Goal: Information Seeking & Learning: Learn about a topic

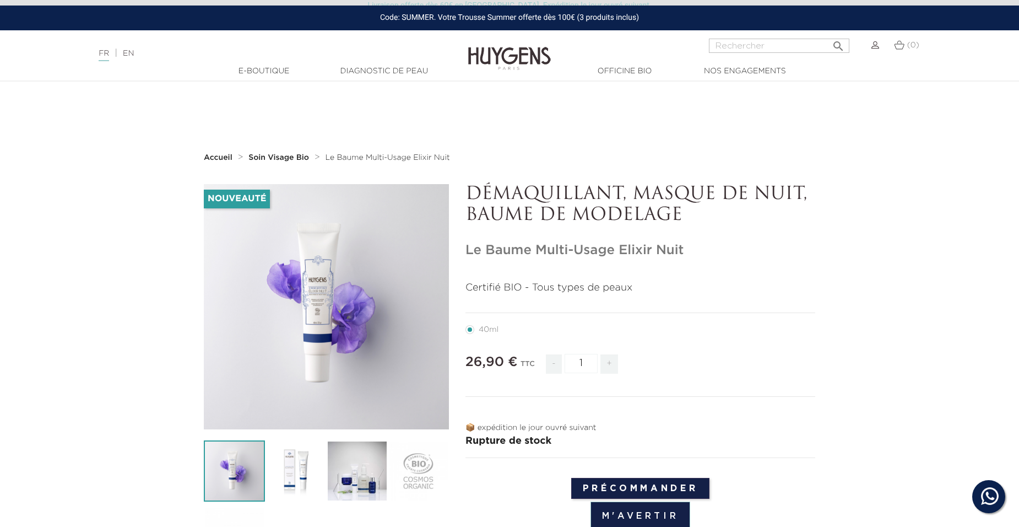
scroll to position [330, 0]
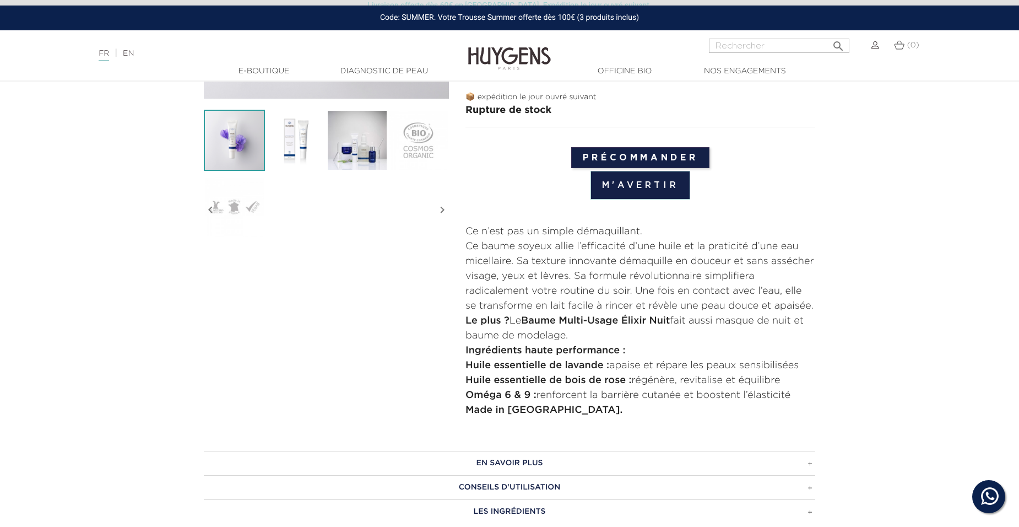
click at [493, 464] on h3 "EN SAVOIR PLUS" at bounding box center [509, 463] width 611 height 24
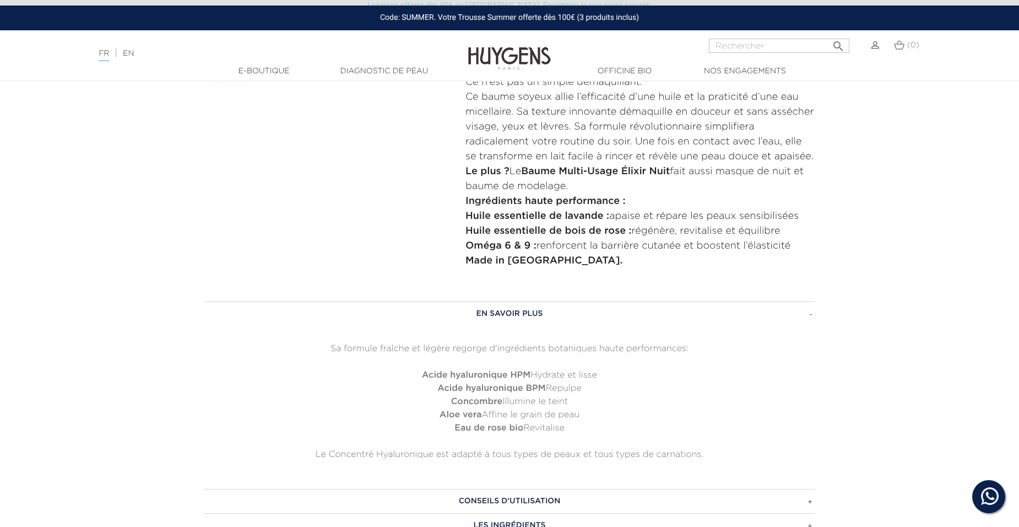
scroll to position [496, 0]
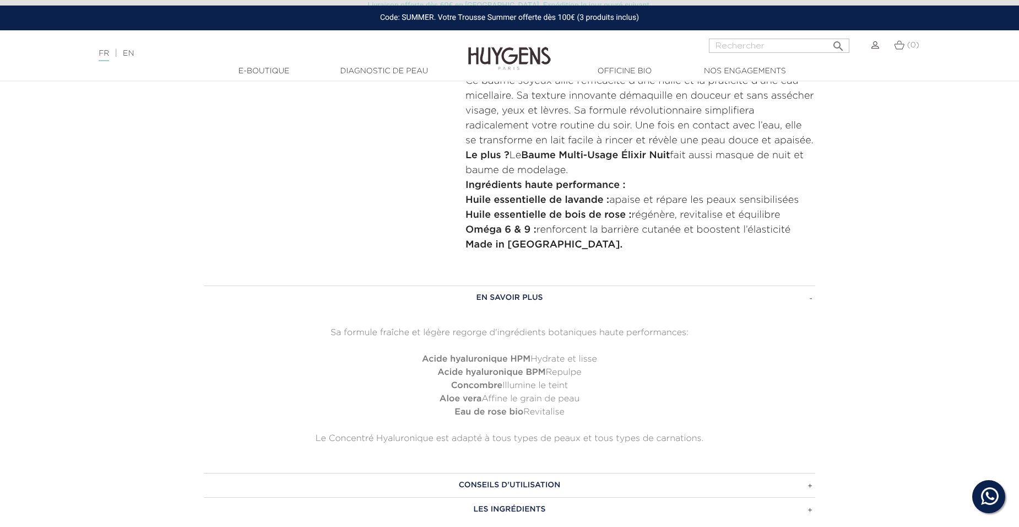
click at [506, 486] on h3 "CONSEILS D'UTILISATION" at bounding box center [509, 485] width 611 height 24
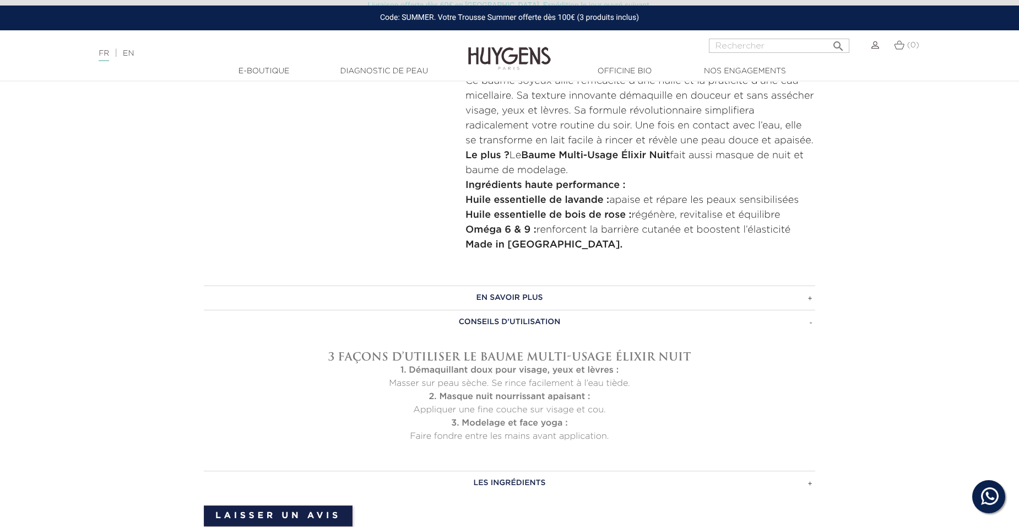
click at [503, 484] on h3 "LES INGRÉDIENTS" at bounding box center [509, 482] width 611 height 24
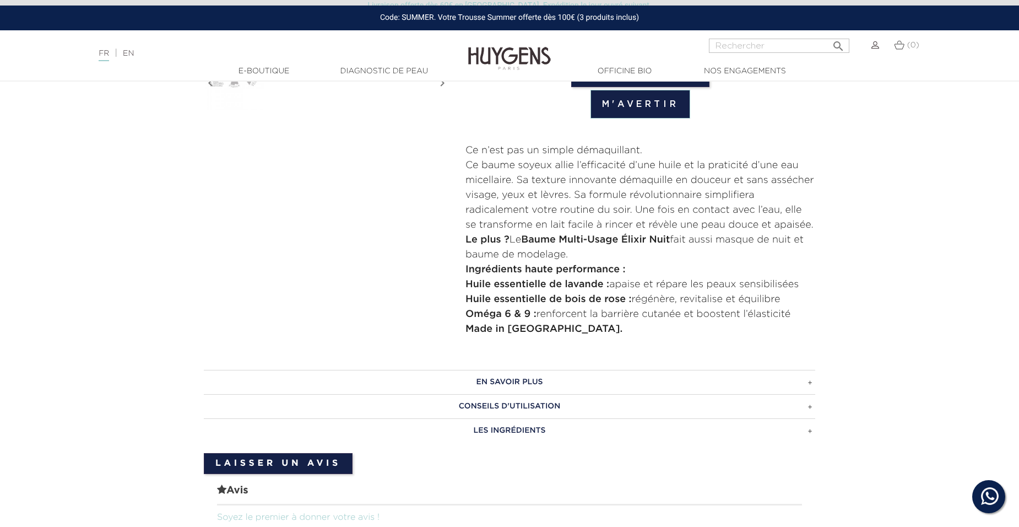
scroll to position [551, 0]
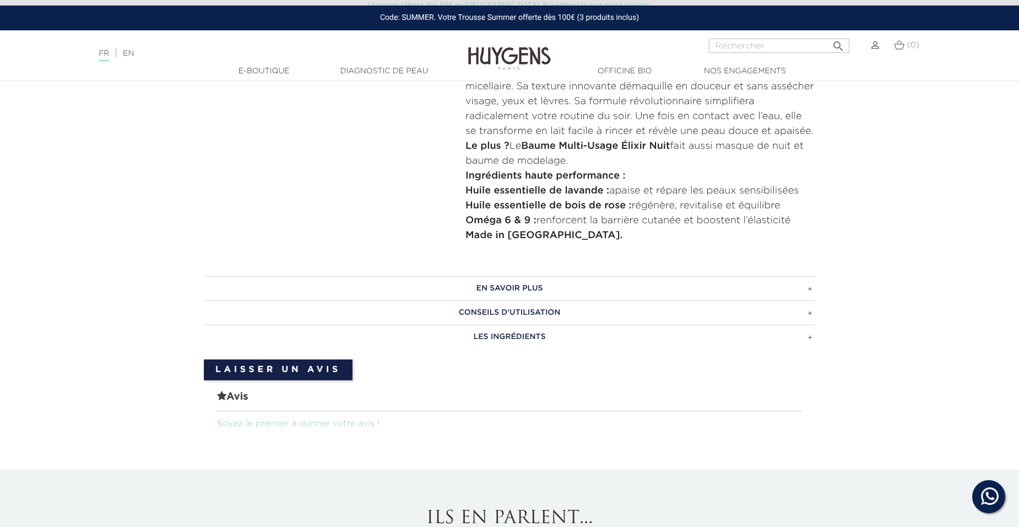
click at [524, 286] on h3 "EN SAVOIR PLUS" at bounding box center [509, 288] width 611 height 24
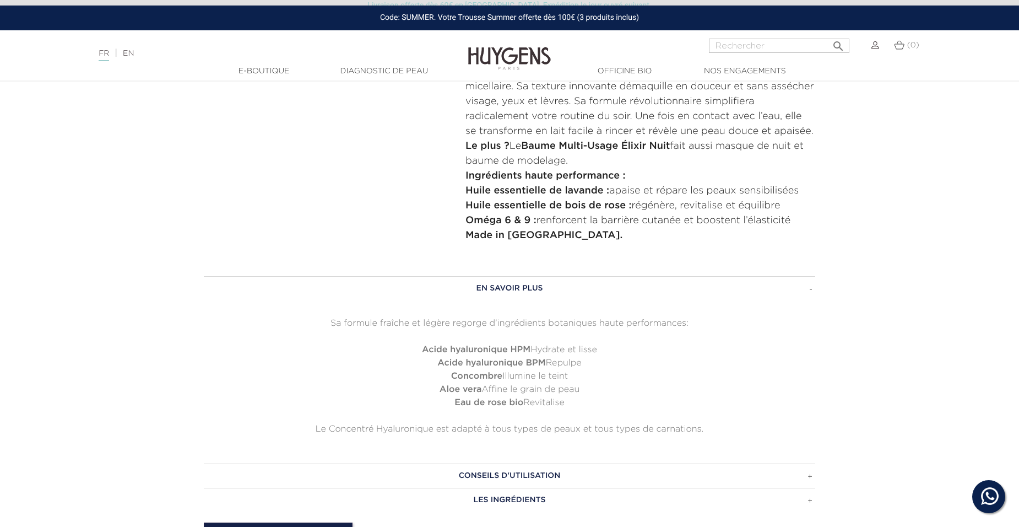
click at [523, 286] on h3 "EN SAVOIR PLUS" at bounding box center [509, 288] width 611 height 24
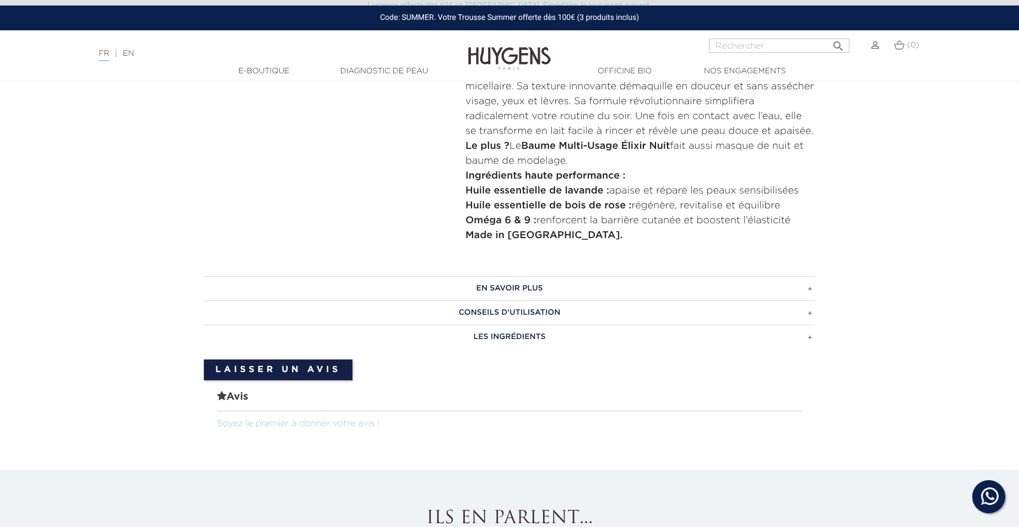
click at [507, 311] on h3 "CONSEILS D'UTILISATION" at bounding box center [509, 312] width 611 height 24
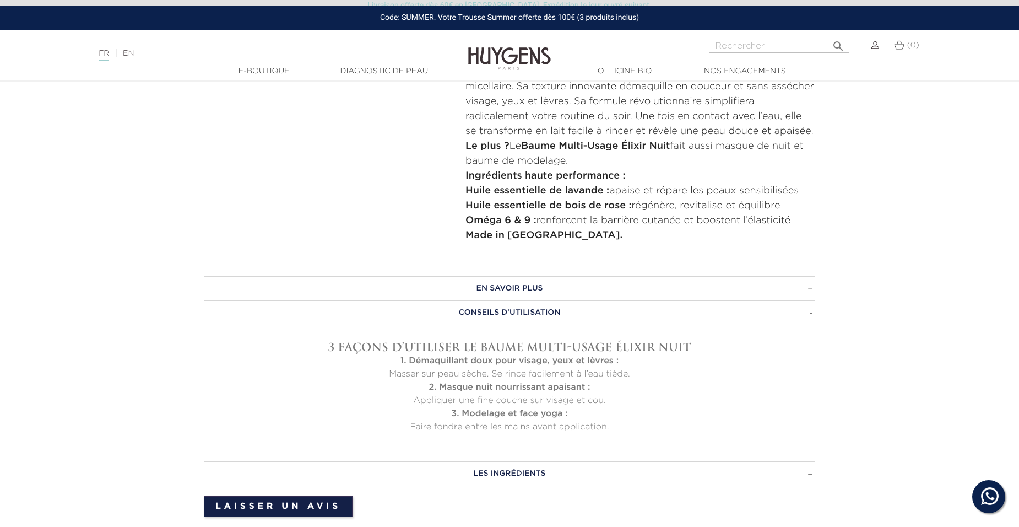
click at [507, 311] on h3 "CONSEILS D'UTILISATION" at bounding box center [509, 312] width 611 height 24
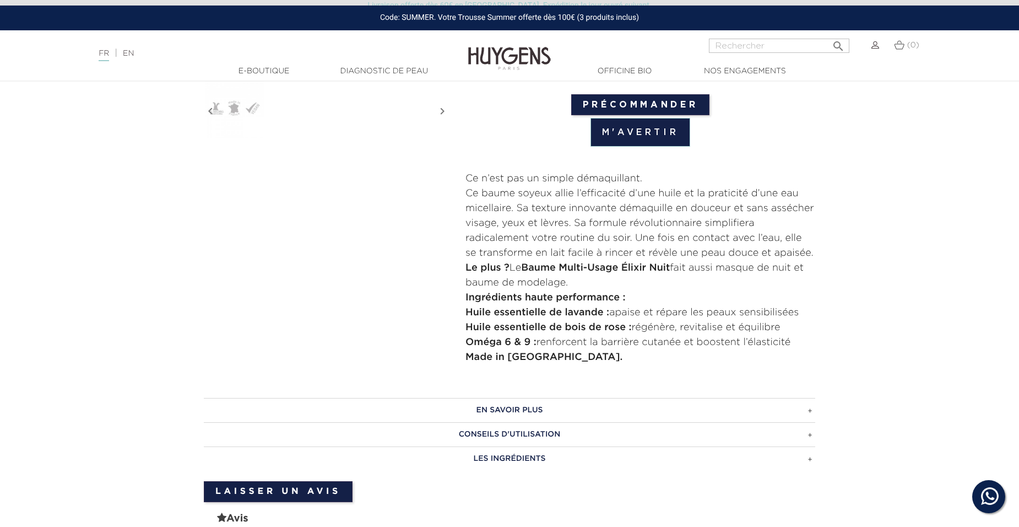
scroll to position [606, 0]
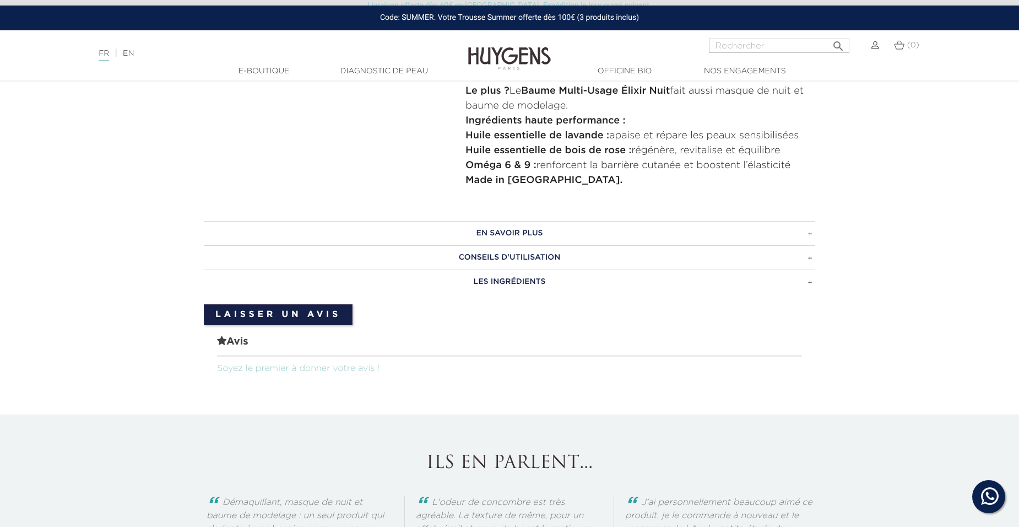
click at [426, 229] on h3 "EN SAVOIR PLUS" at bounding box center [509, 233] width 611 height 24
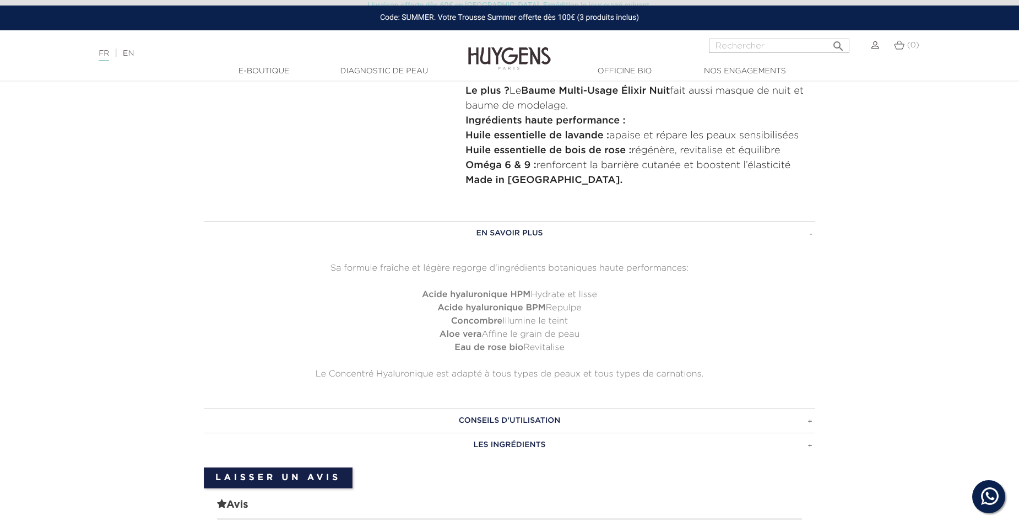
click at [439, 234] on h3 "EN SAVOIR PLUS" at bounding box center [509, 233] width 611 height 24
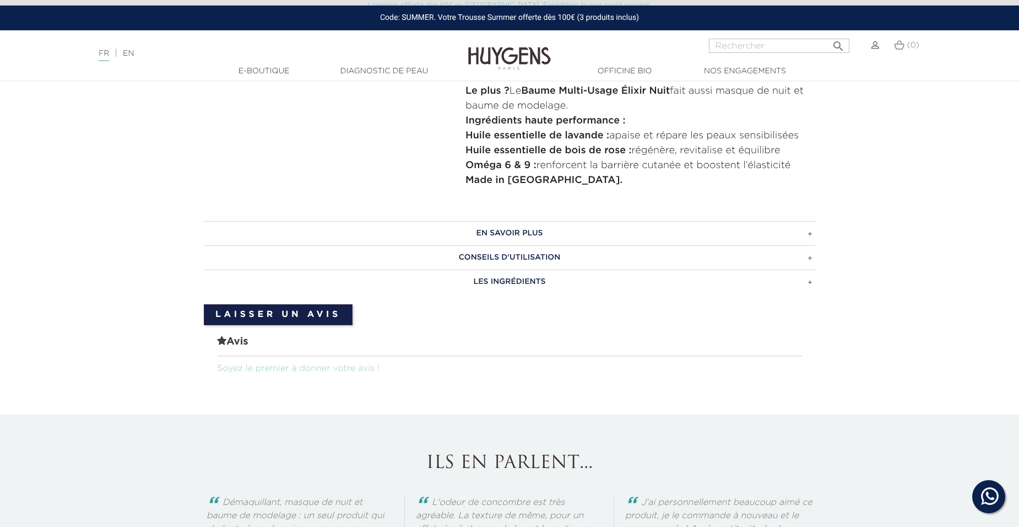
click at [452, 259] on h3 "CONSEILS D'UTILISATION" at bounding box center [509, 257] width 611 height 24
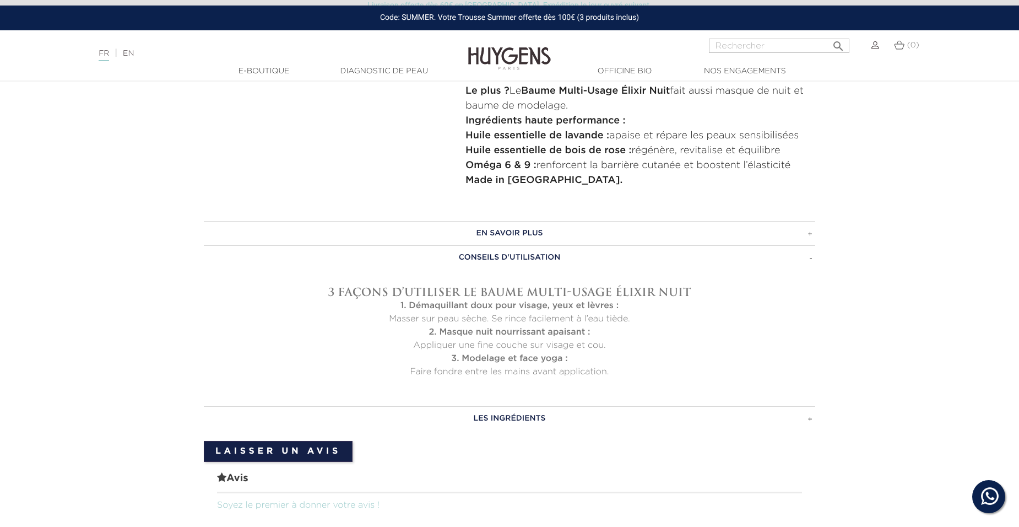
click at [452, 259] on h3 "CONSEILS D'UTILISATION" at bounding box center [509, 257] width 611 height 24
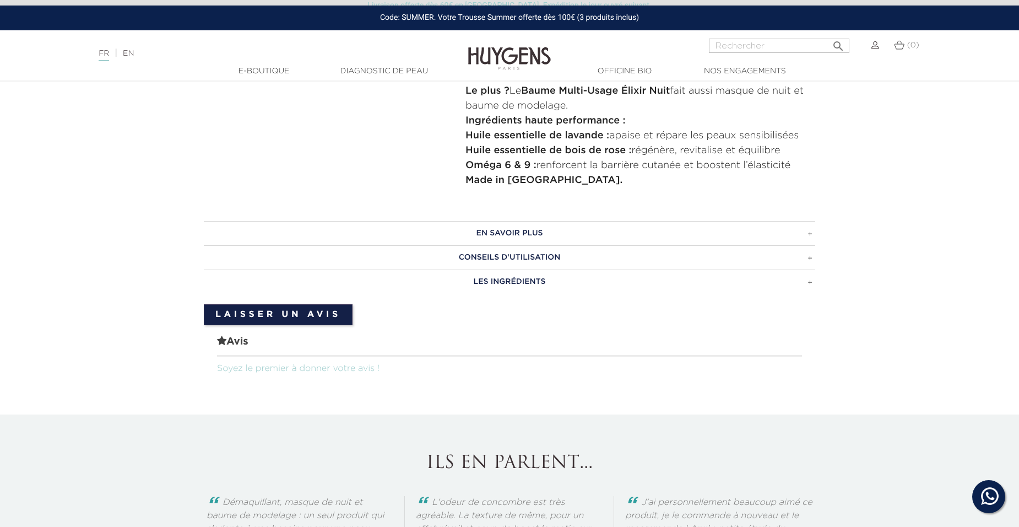
click at [452, 259] on h3 "CONSEILS D'UTILISATION" at bounding box center [509, 257] width 611 height 24
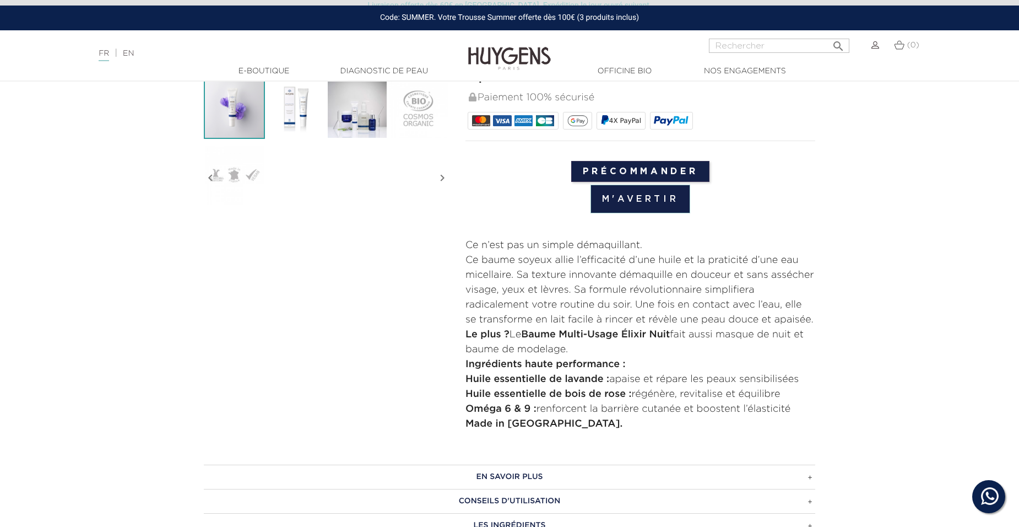
scroll to position [386, 0]
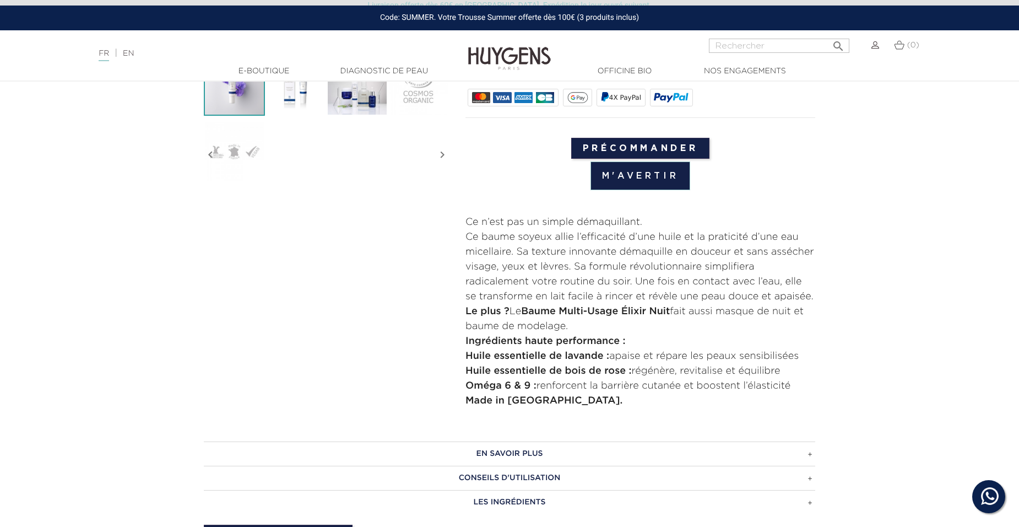
click at [517, 476] on h3 "CONSEILS D'UTILISATION" at bounding box center [509, 477] width 611 height 24
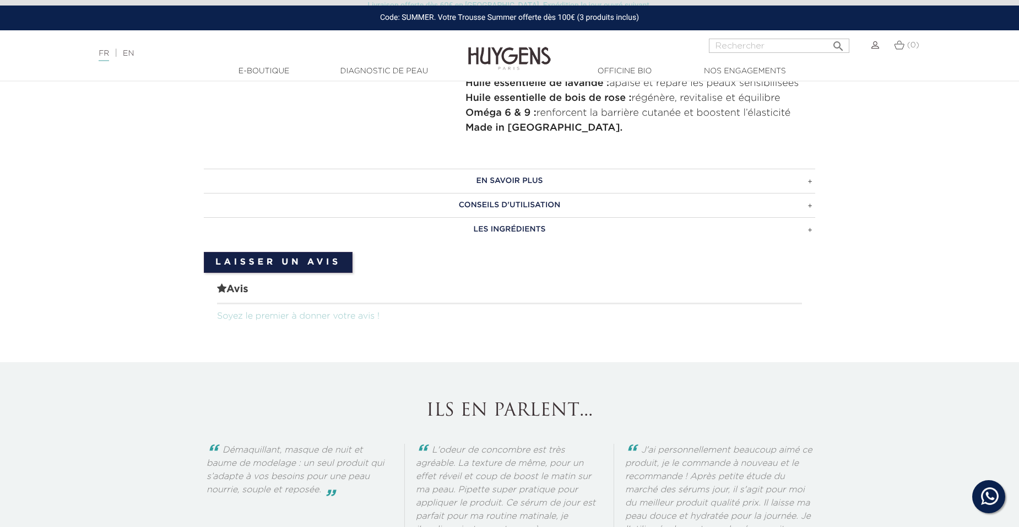
scroll to position [661, 0]
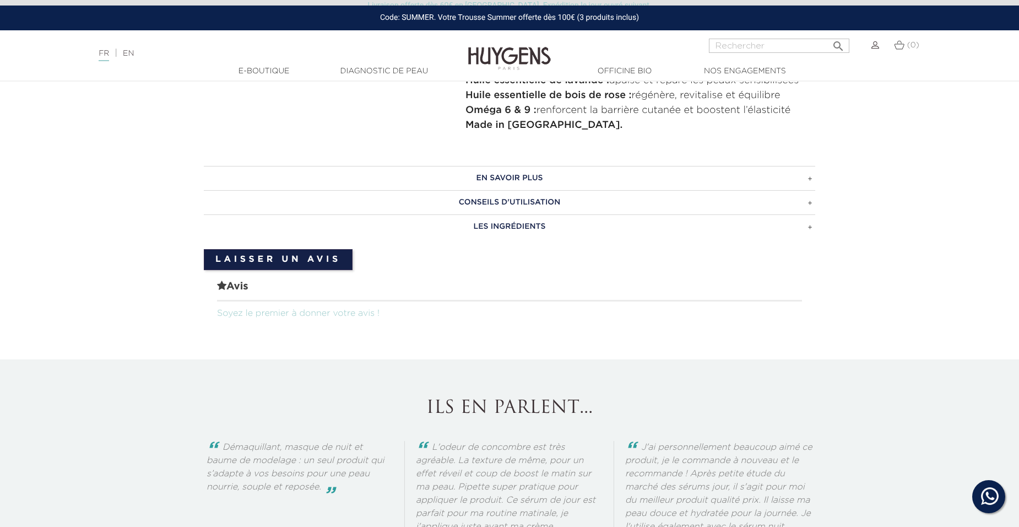
click at [510, 204] on h3 "CONSEILS D'UTILISATION" at bounding box center [509, 202] width 611 height 24
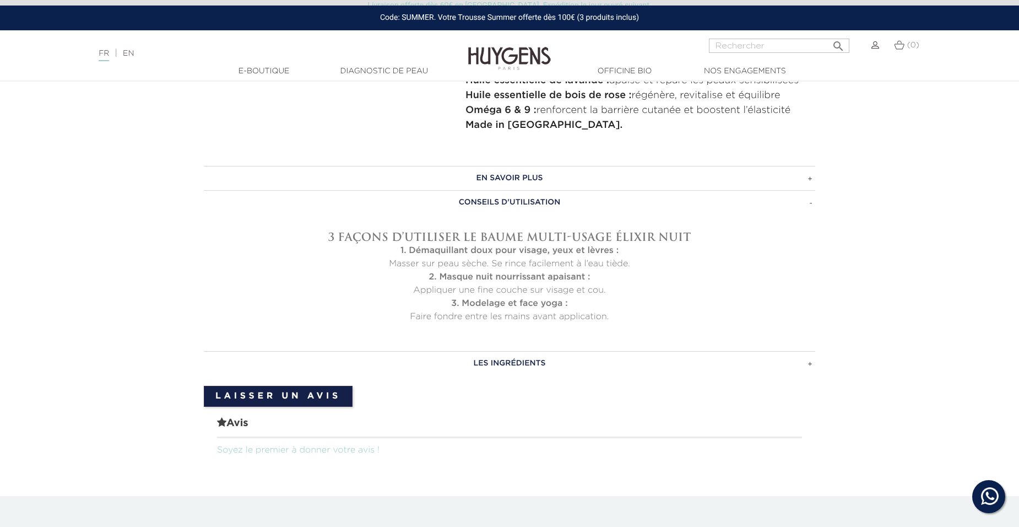
click at [518, 181] on h3 "EN SAVOIR PLUS" at bounding box center [509, 178] width 611 height 24
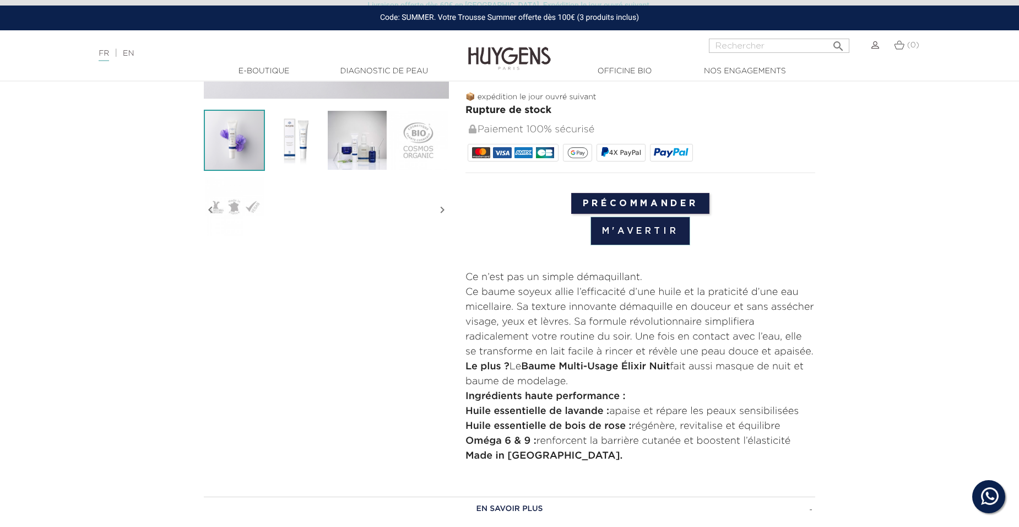
scroll to position [275, 0]
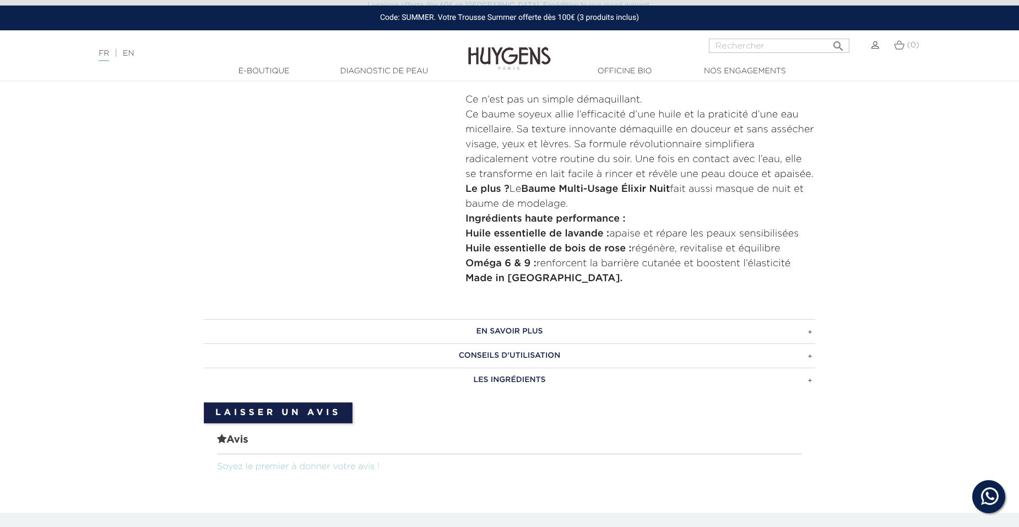
scroll to position [551, 0]
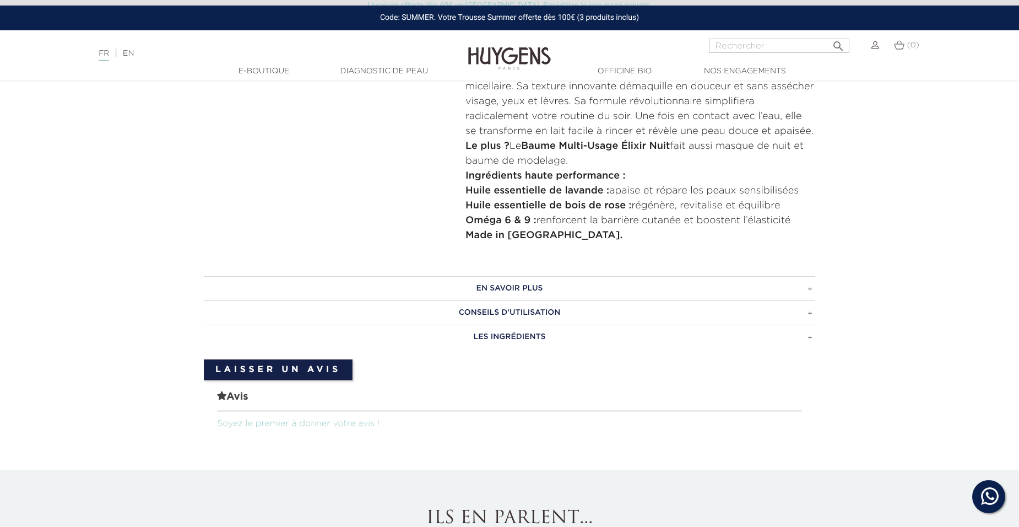
click at [465, 276] on h3 "EN SAVOIR PLUS" at bounding box center [509, 288] width 611 height 24
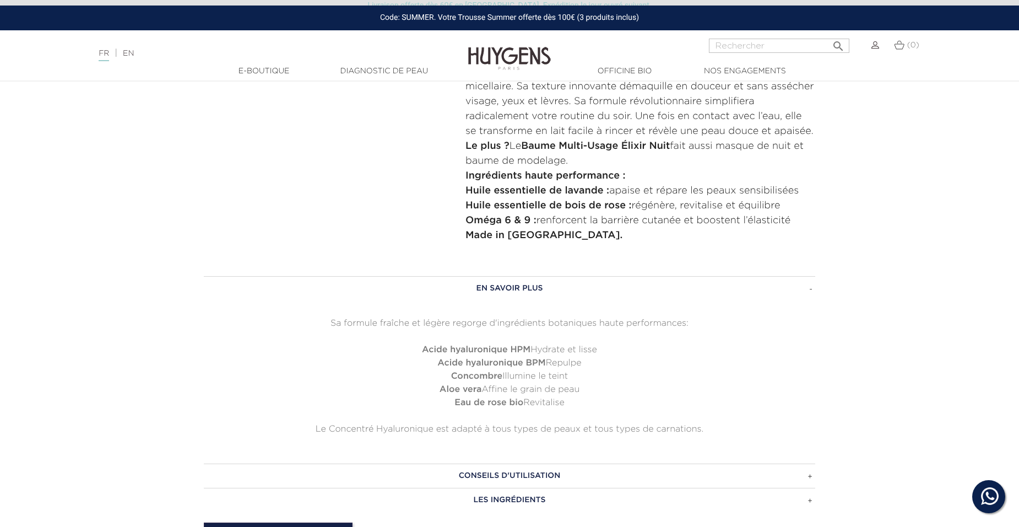
click at [473, 294] on h3 "EN SAVOIR PLUS" at bounding box center [509, 288] width 611 height 24
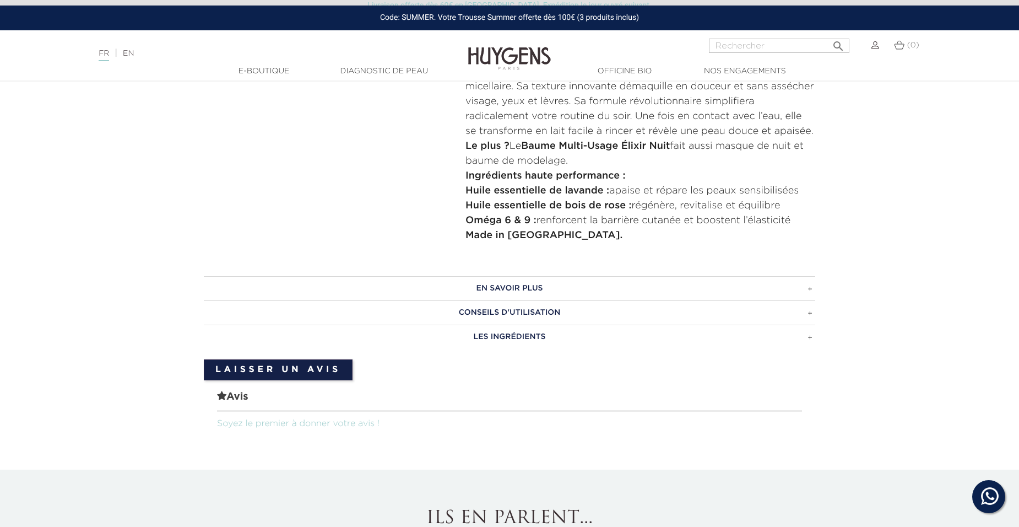
click at [482, 310] on h3 "CONSEILS D'UTILISATION" at bounding box center [509, 312] width 611 height 24
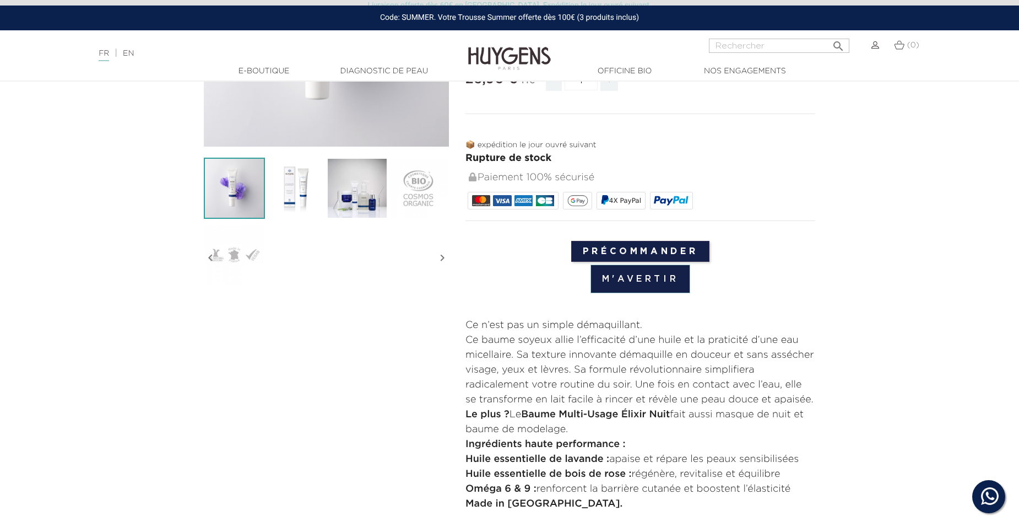
scroll to position [165, 0]
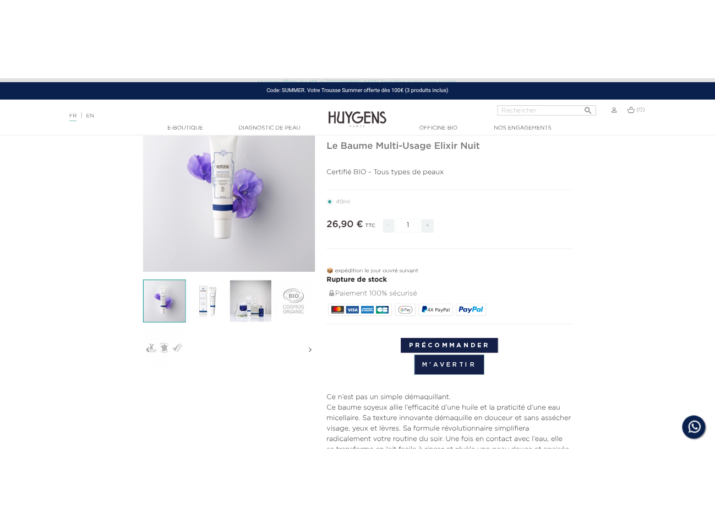
scroll to position [330, 0]
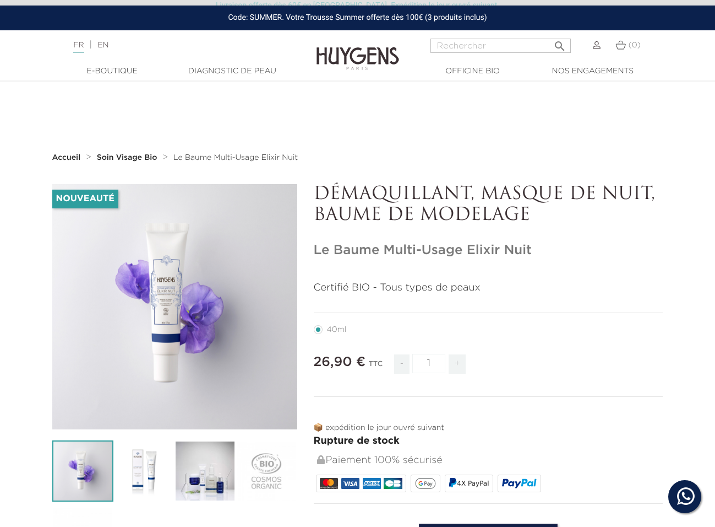
scroll to position [330, 0]
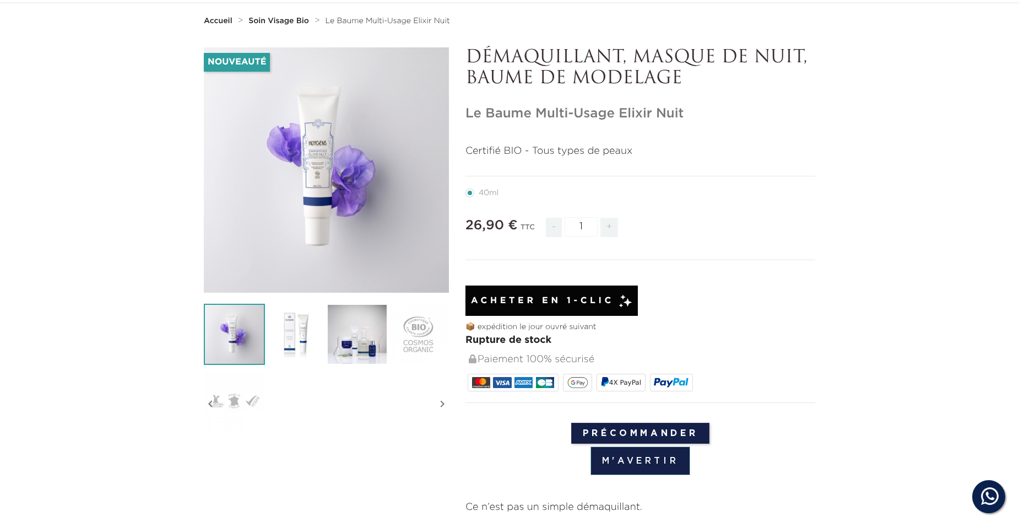
scroll to position [275, 0]
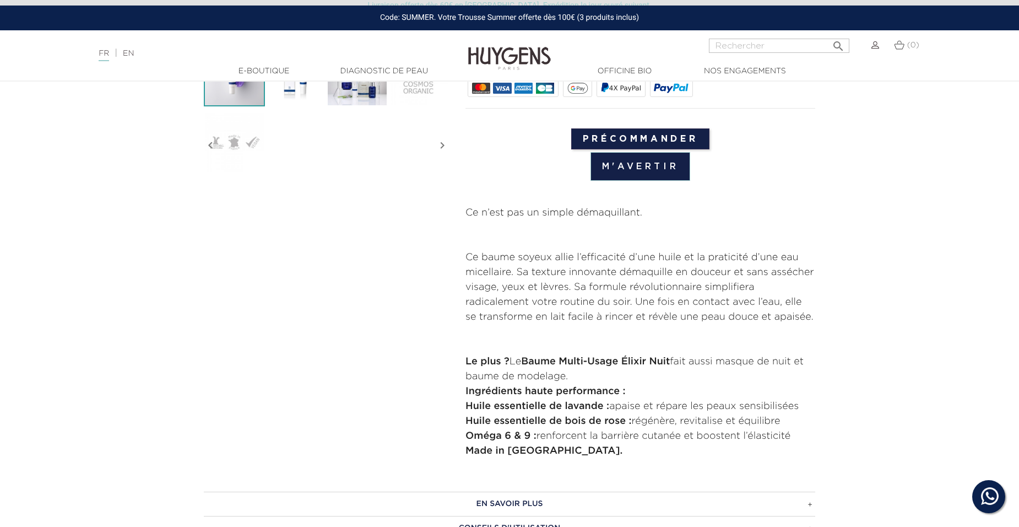
scroll to position [441, 0]
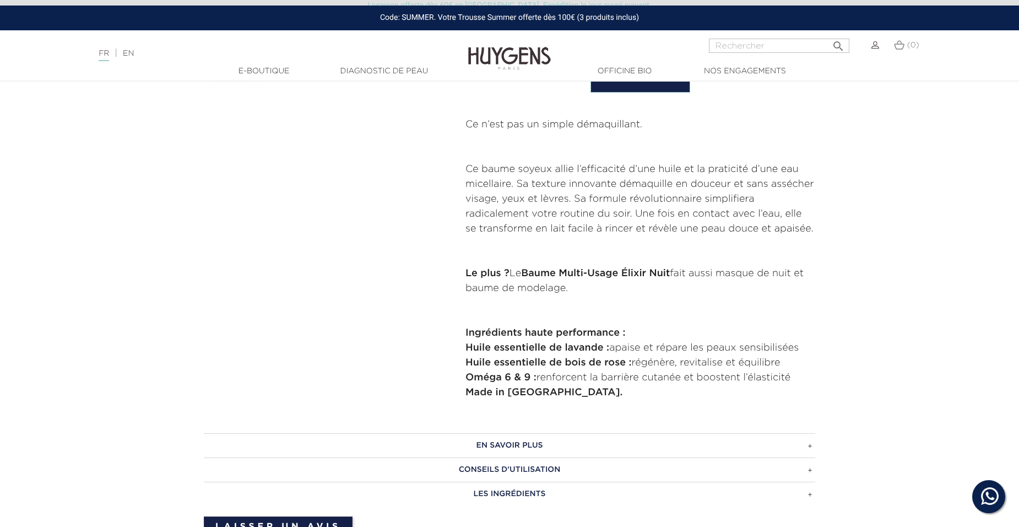
scroll to position [386, 0]
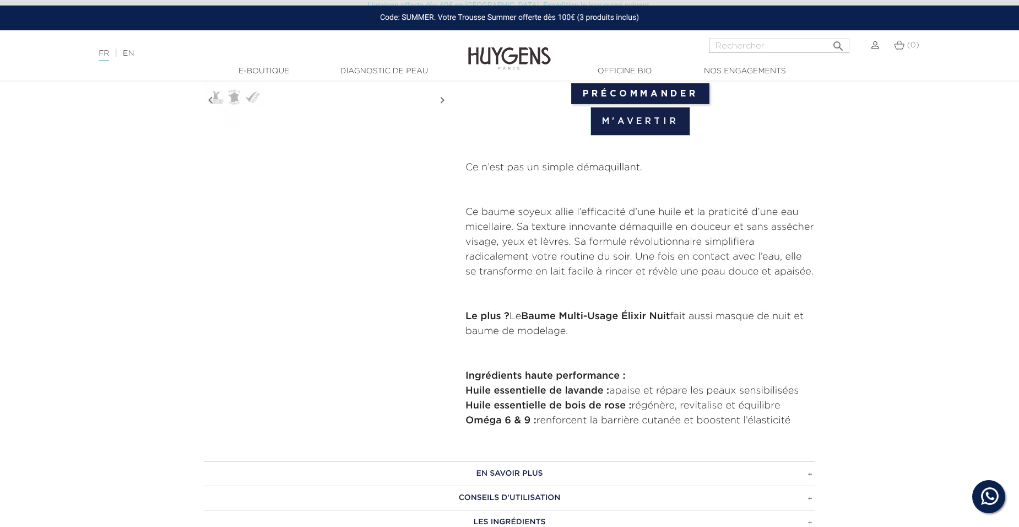
scroll to position [441, 0]
click at [479, 475] on h3 "EN SAVOIR PLUS" at bounding box center [509, 472] width 611 height 24
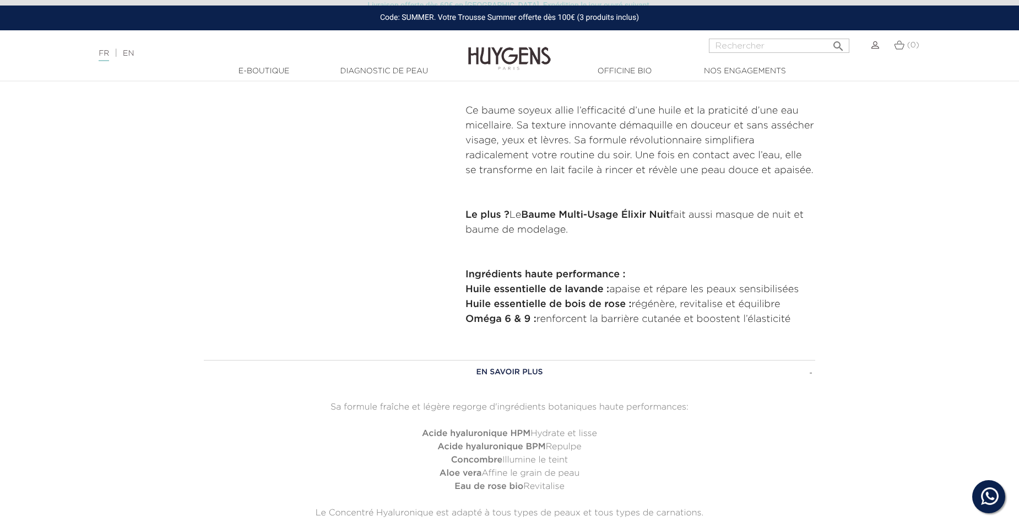
scroll to position [551, 0]
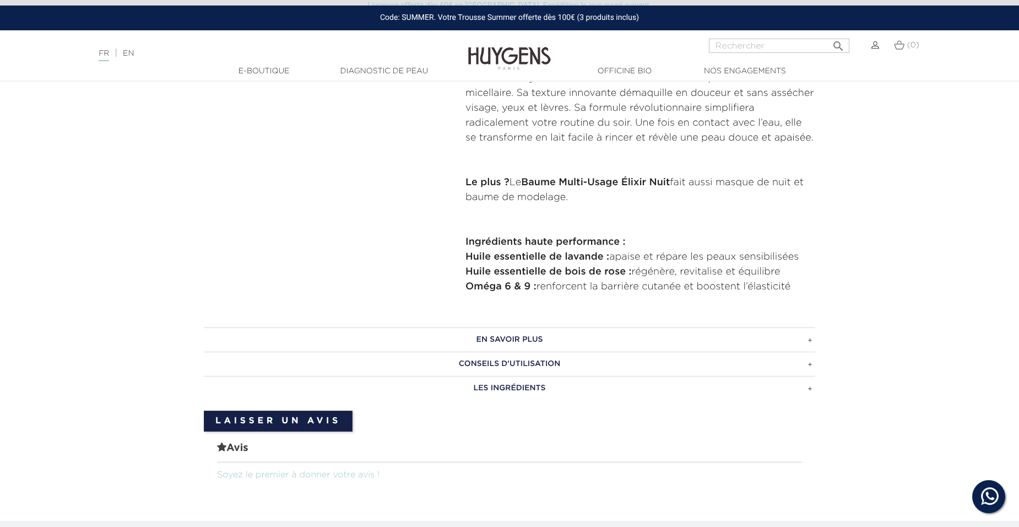
scroll to position [606, 0]
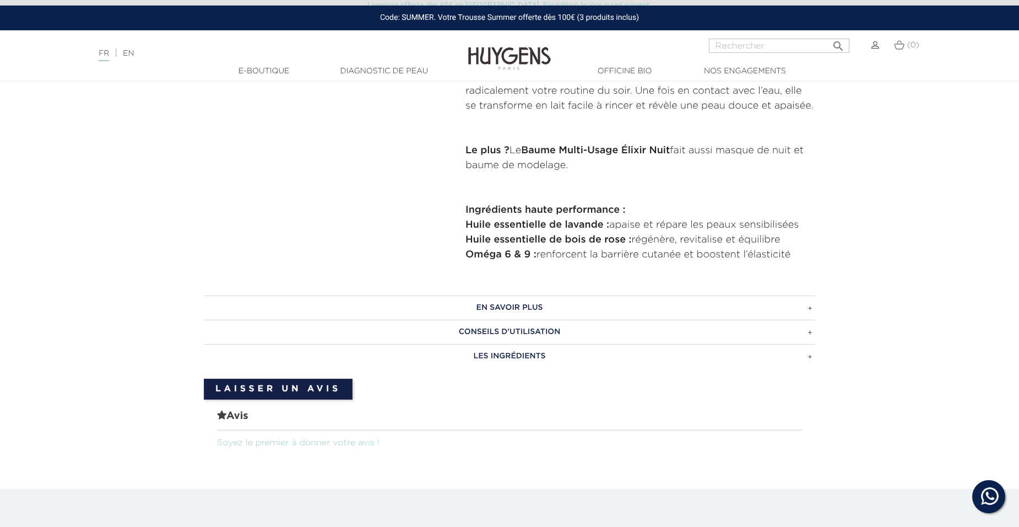
click at [492, 309] on h3 "EN SAVOIR PLUS" at bounding box center [509, 307] width 611 height 24
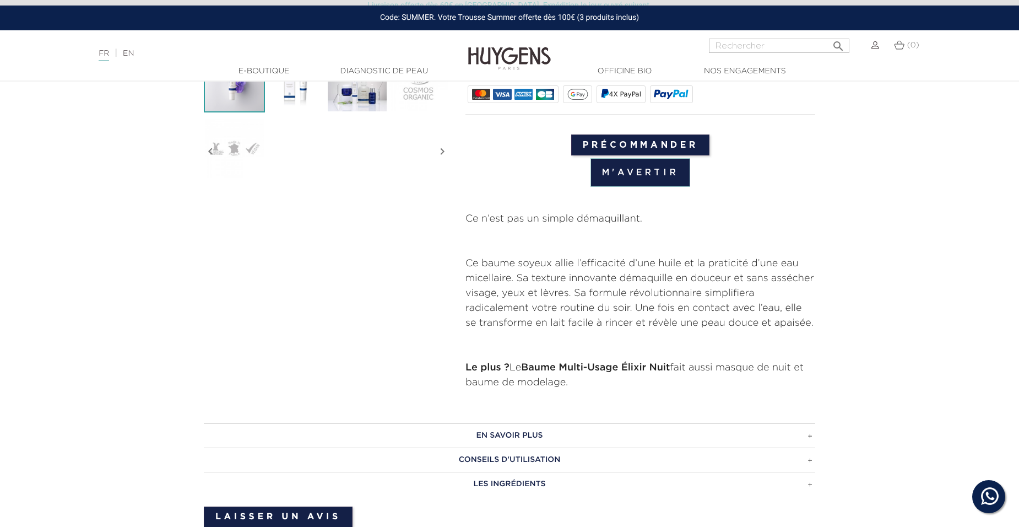
scroll to position [551, 0]
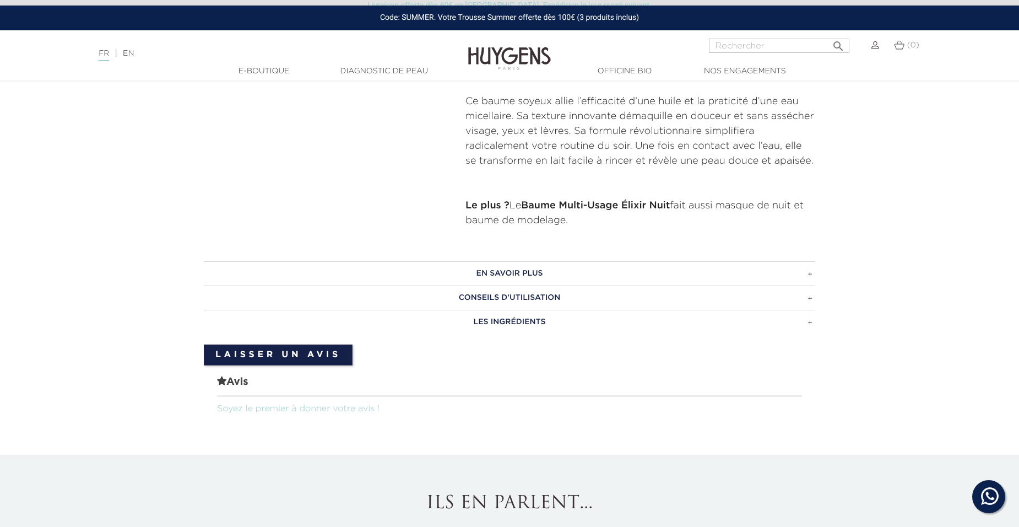
click at [535, 266] on h3 "EN SAVOIR PLUS" at bounding box center [509, 273] width 611 height 24
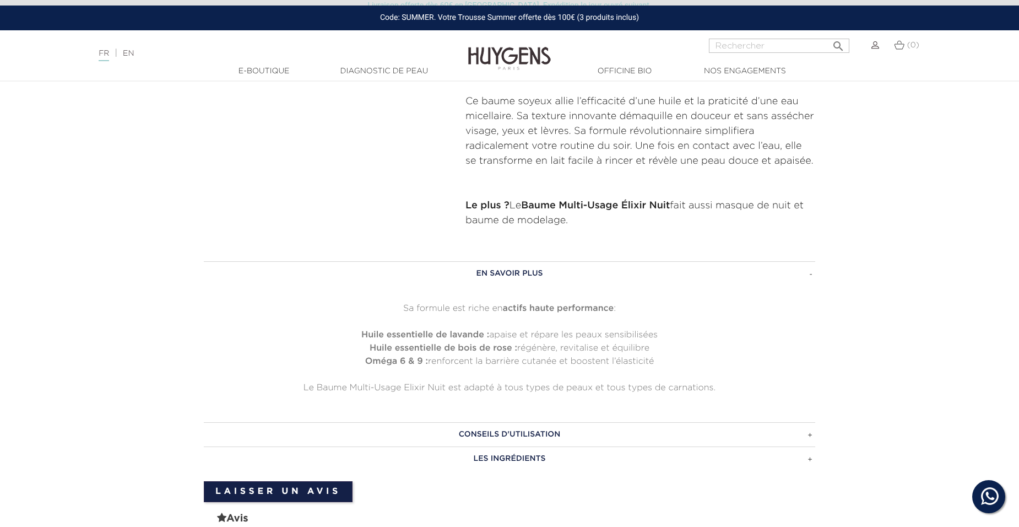
click at [535, 266] on h3 "EN SAVOIR PLUS" at bounding box center [509, 273] width 611 height 24
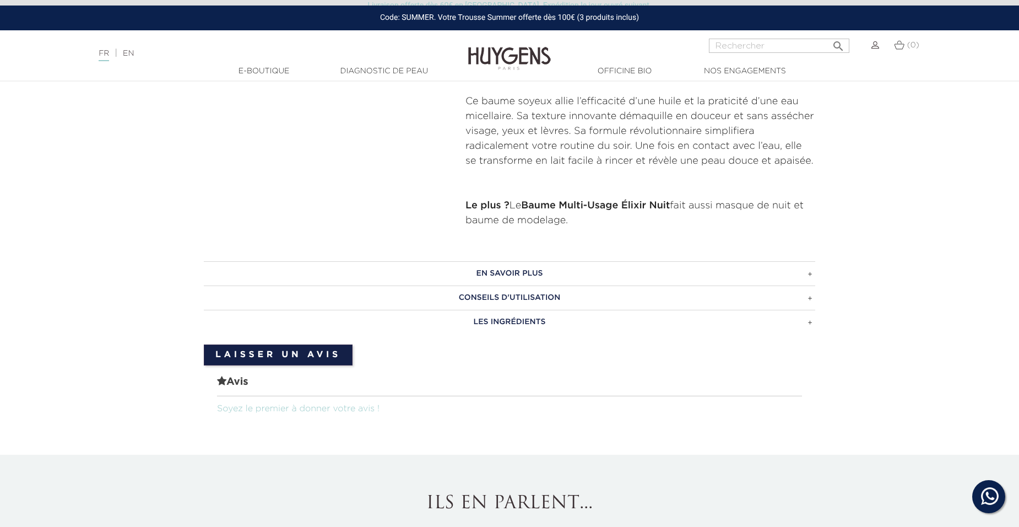
click at [513, 305] on h3 "CONSEILS D'UTILISATION" at bounding box center [509, 297] width 611 height 24
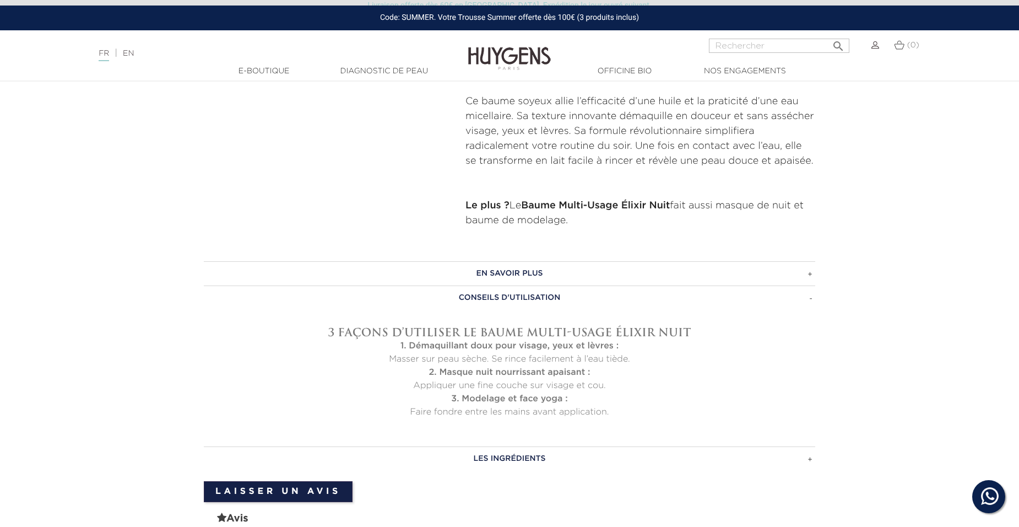
click at [513, 463] on h3 "LES INGRÉDIENTS" at bounding box center [509, 458] width 611 height 24
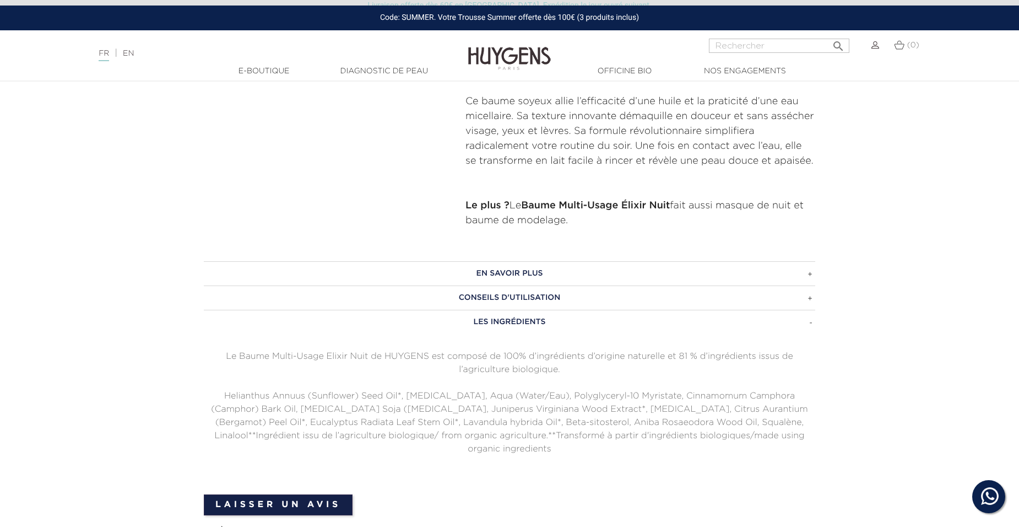
click at [473, 270] on h3 "EN SAVOIR PLUS" at bounding box center [509, 273] width 611 height 24
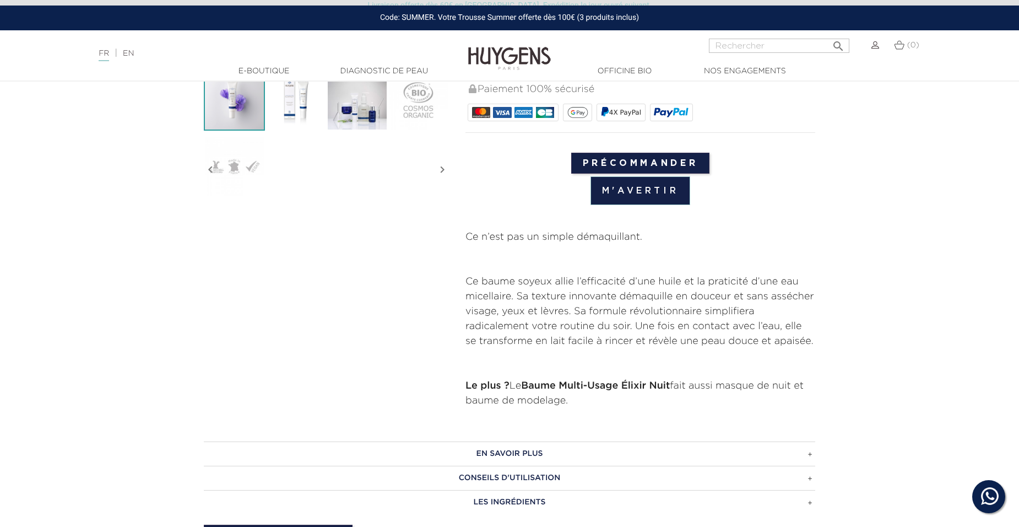
scroll to position [220, 0]
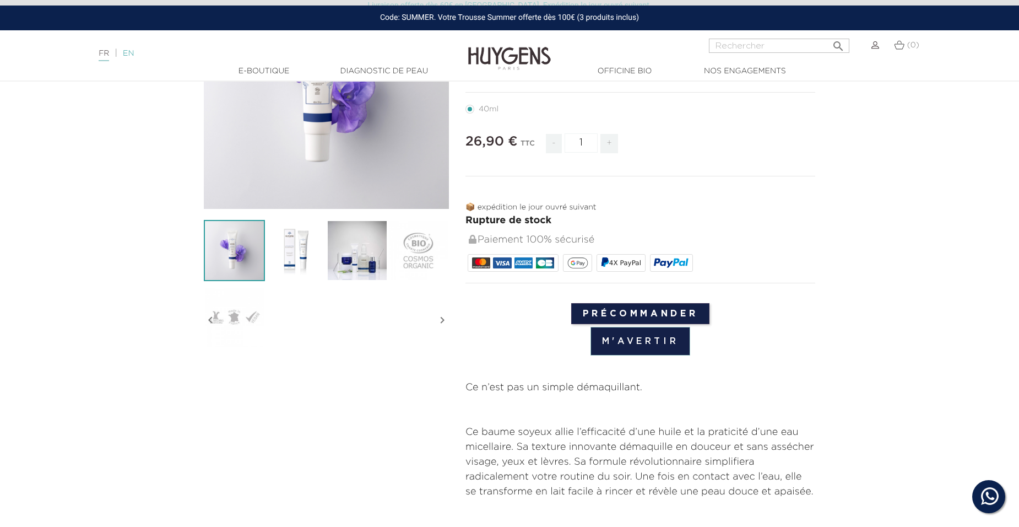
click at [131, 55] on link "EN" at bounding box center [128, 54] width 11 height 8
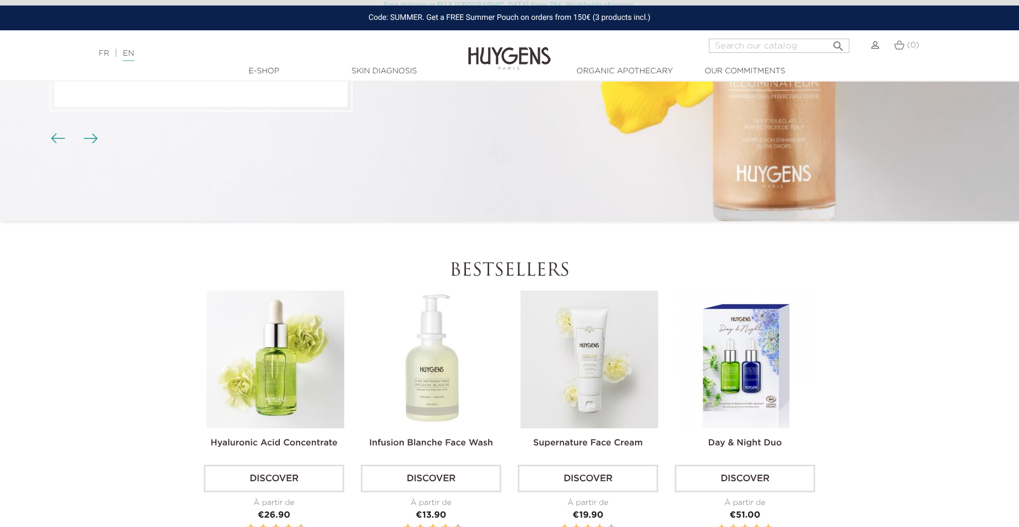
scroll to position [275, 0]
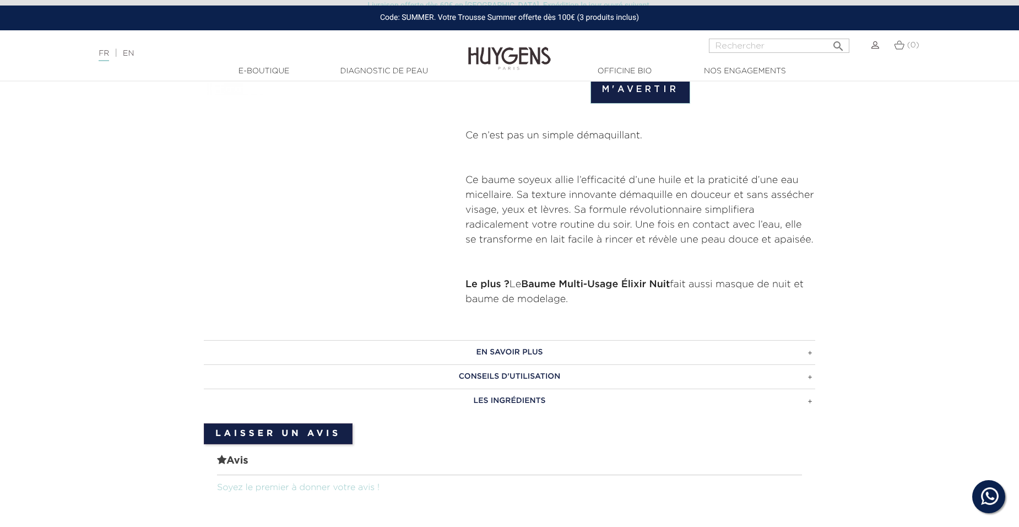
scroll to position [496, 0]
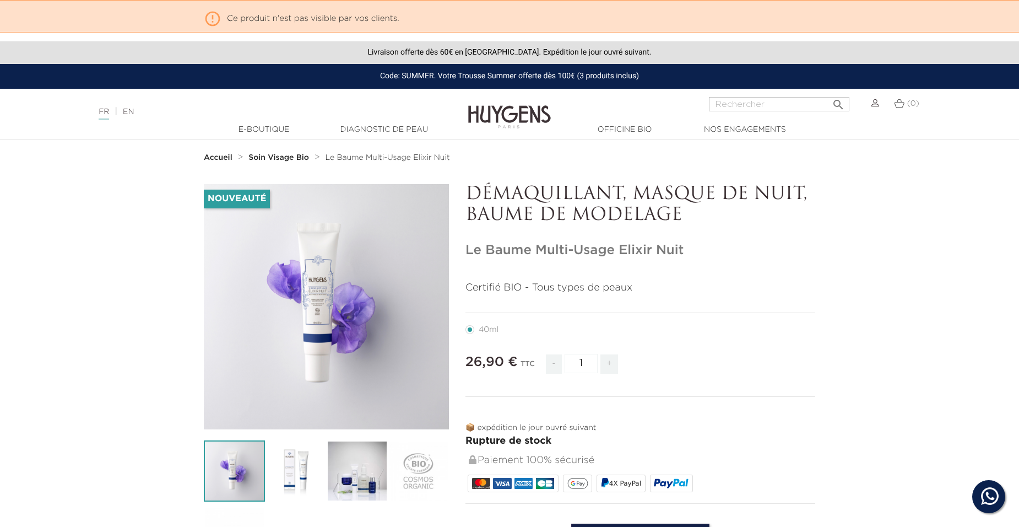
click at [59, 311] on section "Nouveauté   " at bounding box center [509, 490] width 1019 height 612
